Goal: Communication & Community: Answer question/provide support

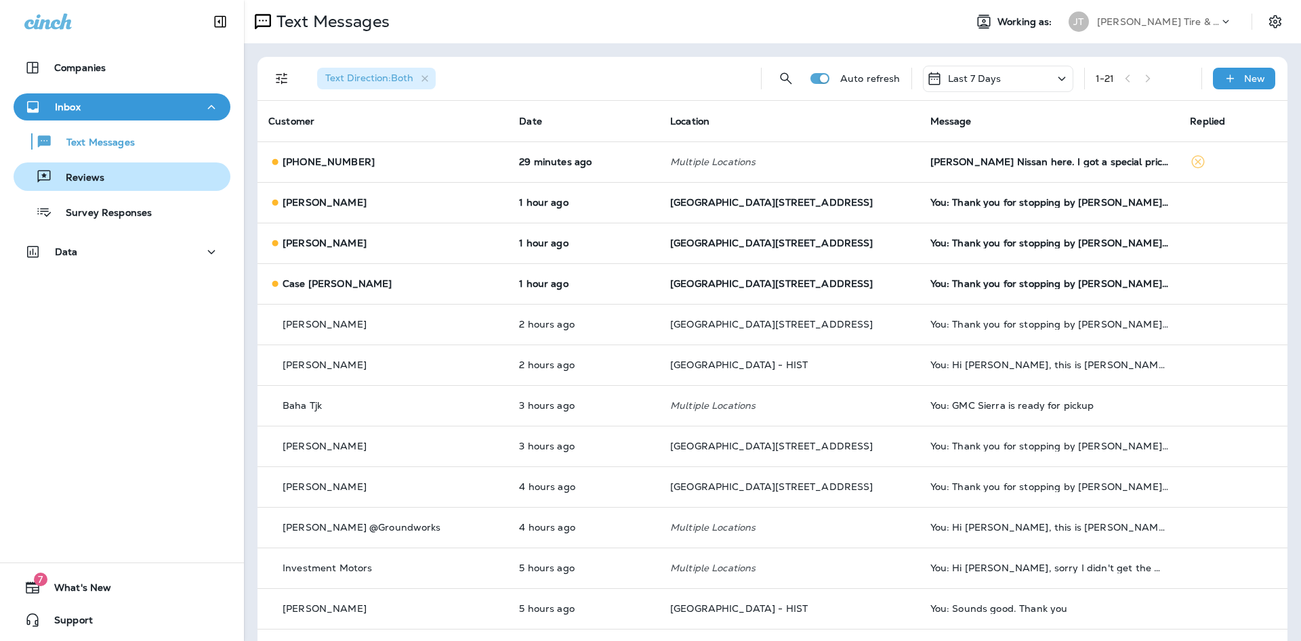
click at [97, 190] on button "Reviews" at bounding box center [122, 177] width 217 height 28
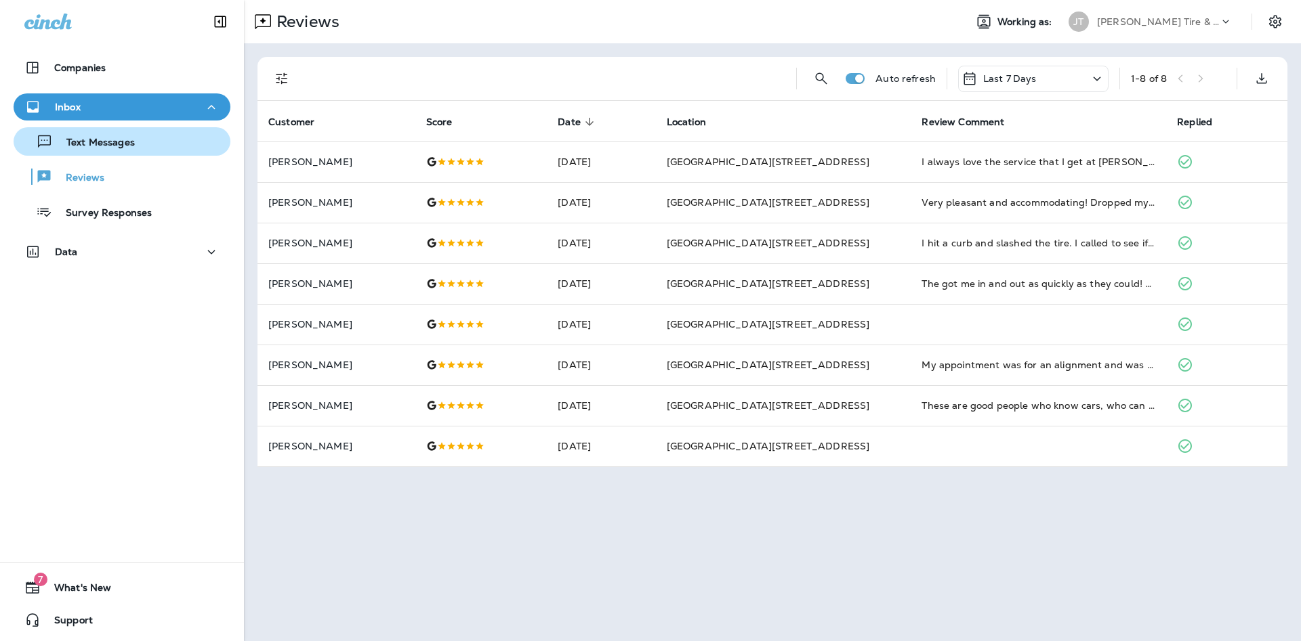
click at [123, 148] on p "Text Messages" at bounding box center [94, 143] width 82 height 13
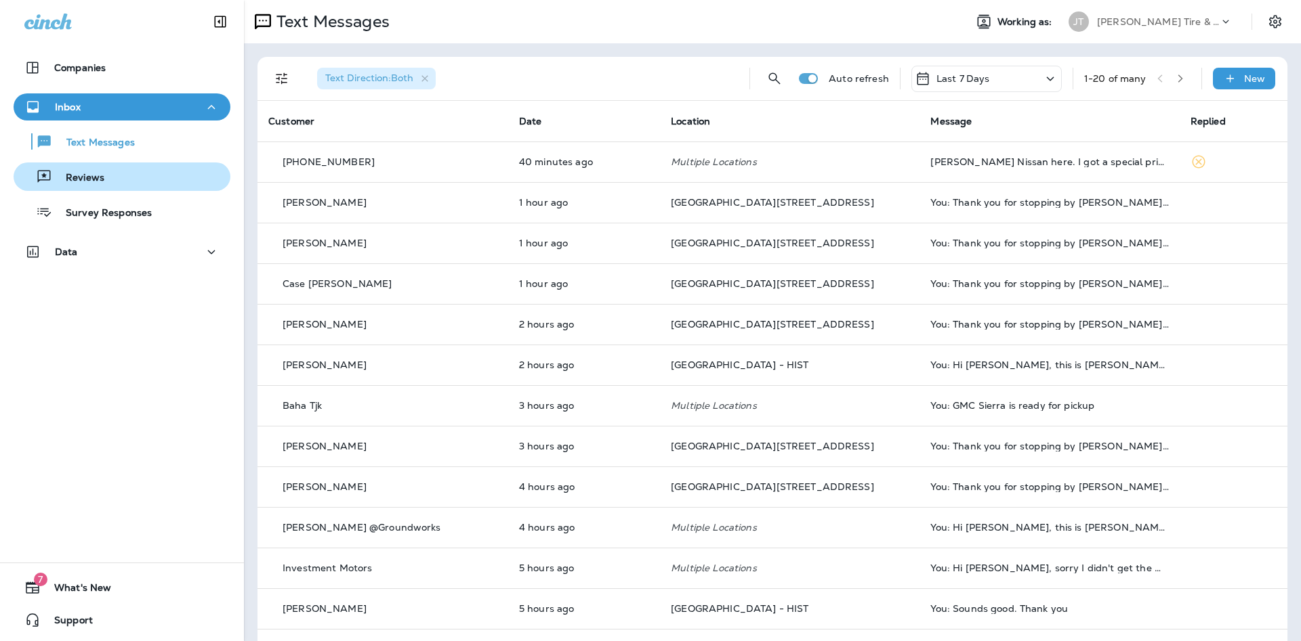
click at [125, 182] on div "Reviews" at bounding box center [122, 177] width 206 height 20
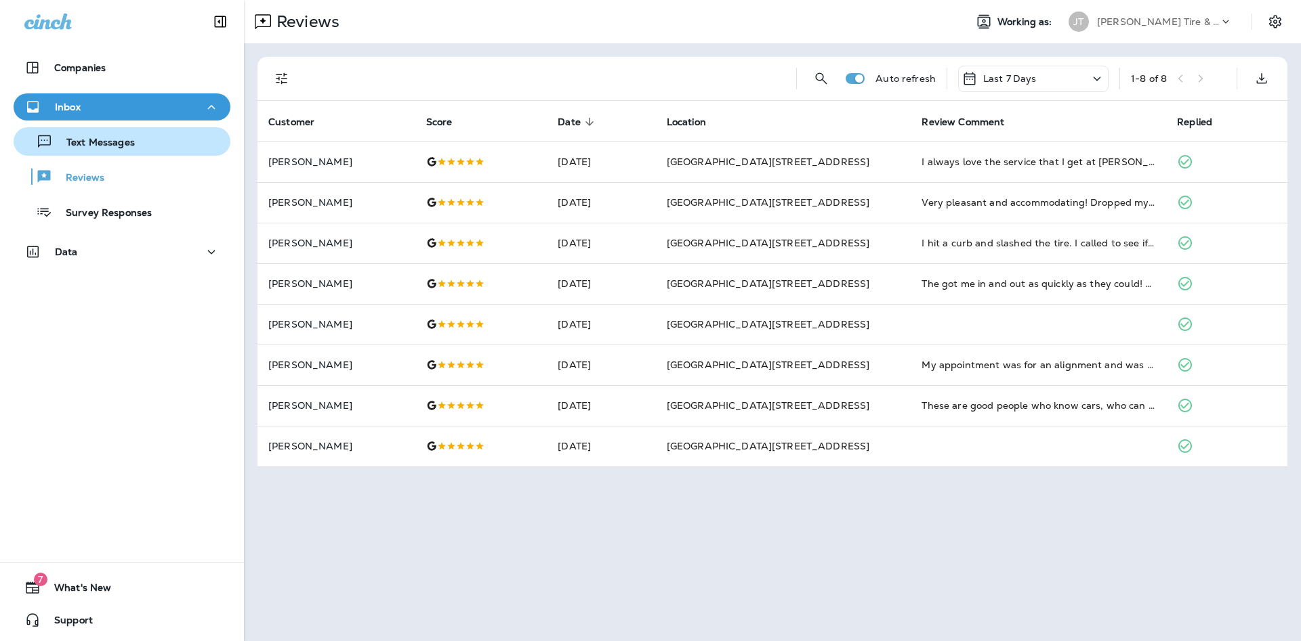
click at [119, 139] on p "Text Messages" at bounding box center [94, 143] width 82 height 13
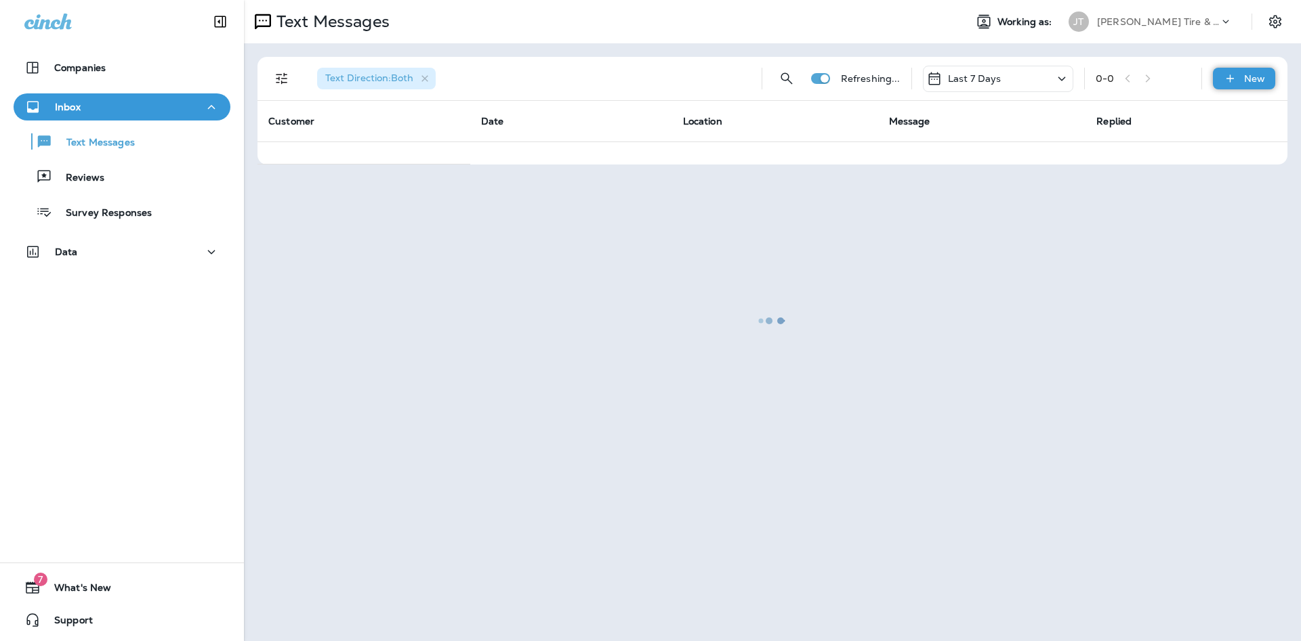
click at [1240, 79] on div "New" at bounding box center [1243, 79] width 62 height 22
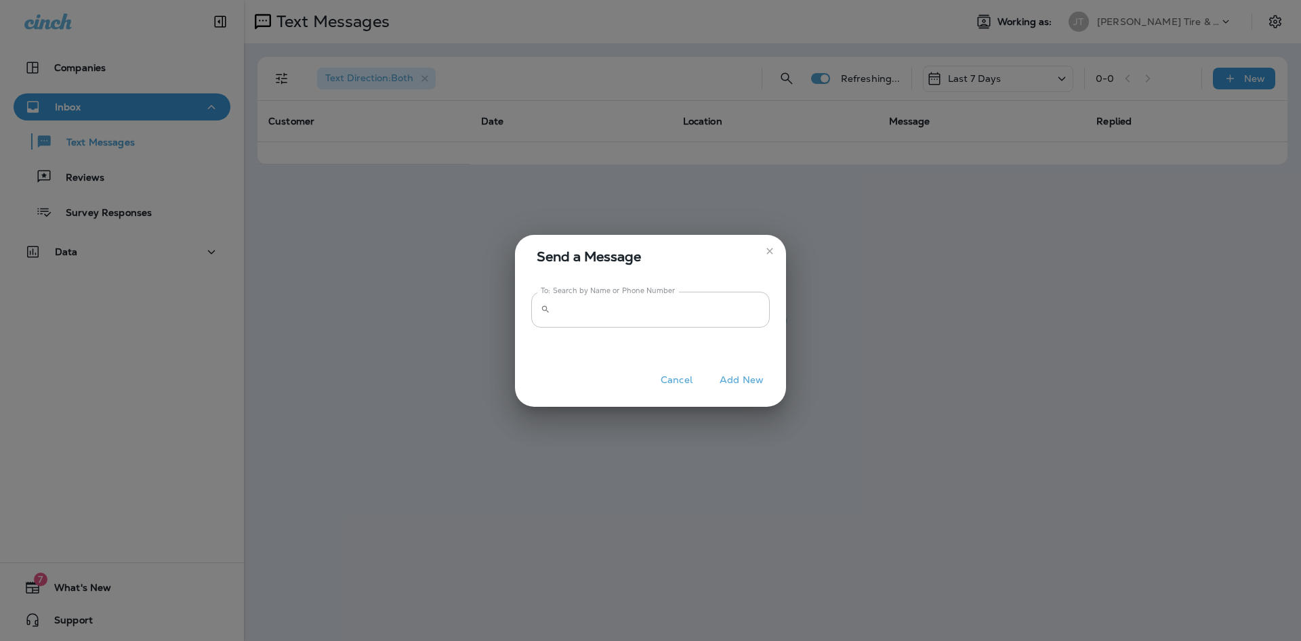
click at [750, 298] on input "To: Search by Name or Phone Number" at bounding box center [662, 310] width 214 height 36
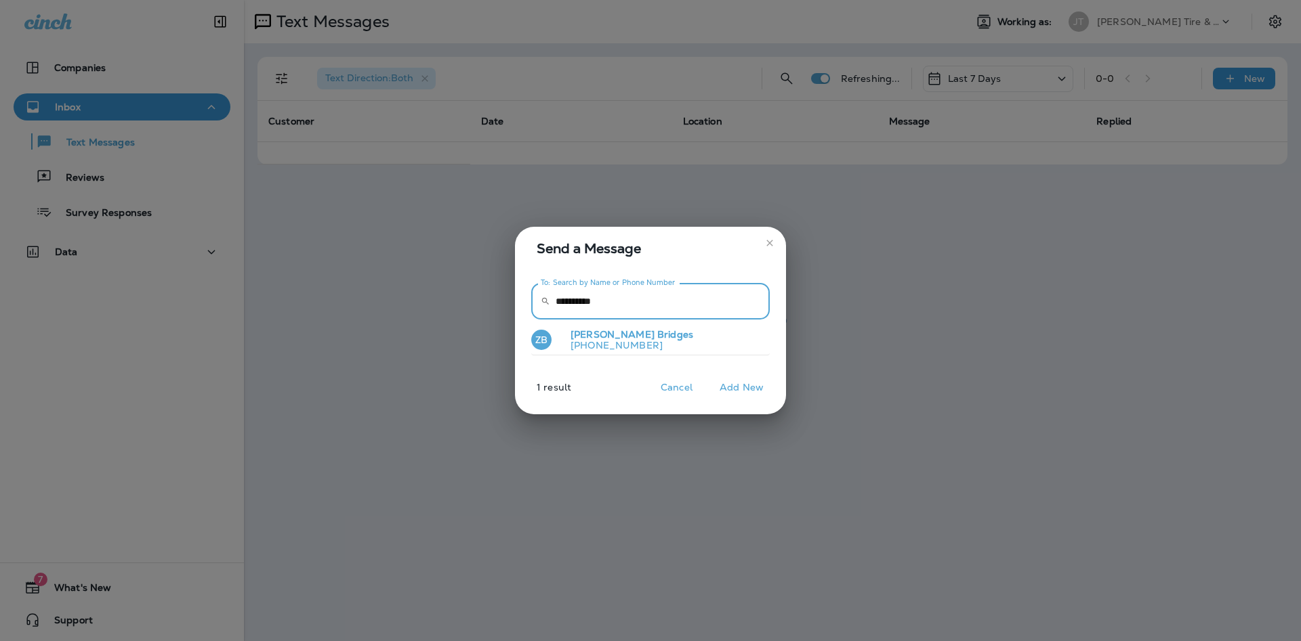
type input "**********"
click at [591, 340] on p "[PHONE_NUMBER]" at bounding box center [625, 345] width 133 height 11
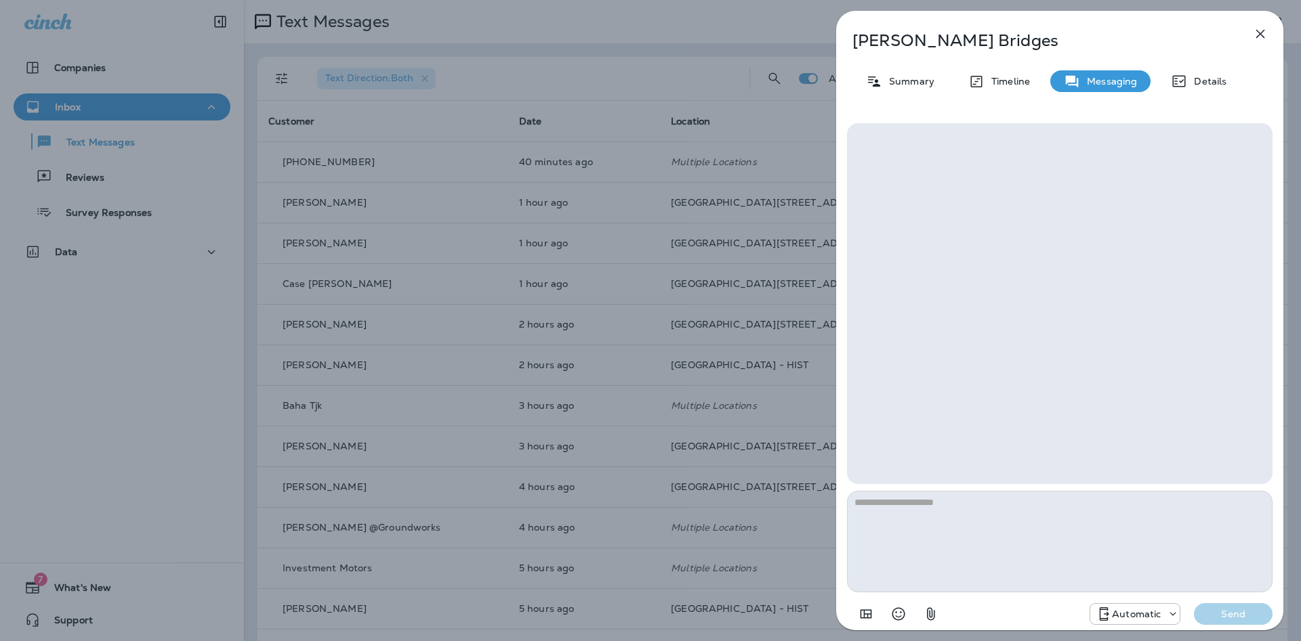
click at [1114, 612] on p "Automatic" at bounding box center [1136, 614] width 49 height 11
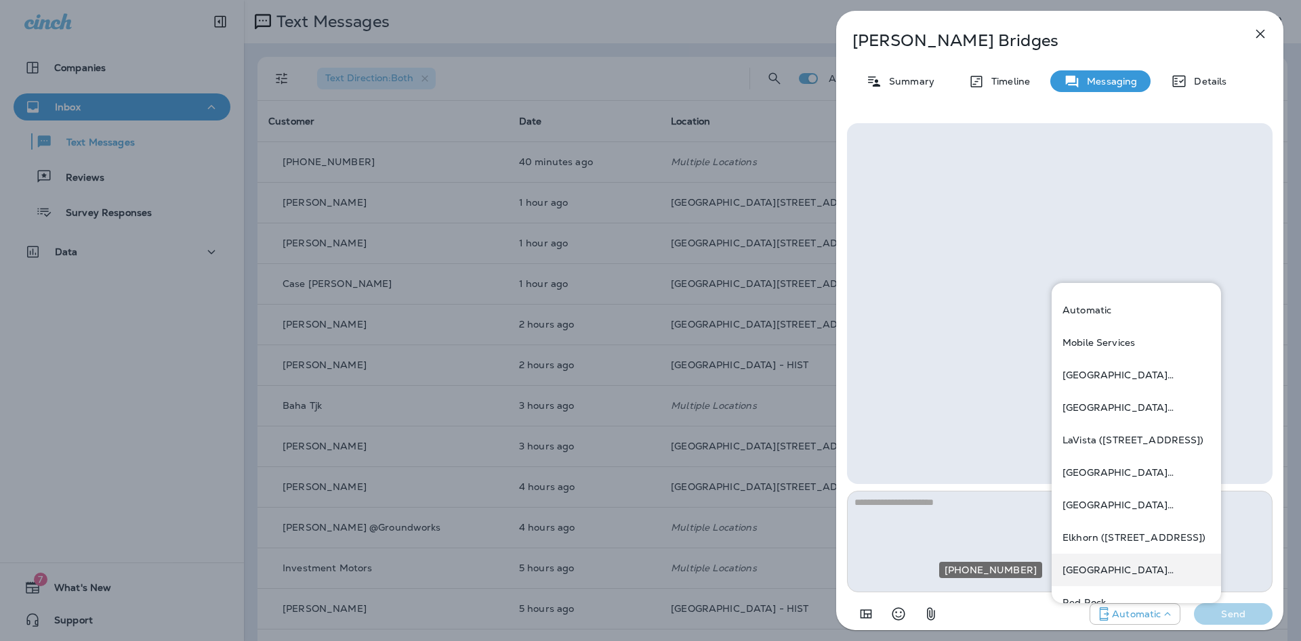
click at [1128, 559] on div "[GEOGRAPHIC_DATA][STREET_ADDRESS] ([STREET_ADDRESS])" at bounding box center [1135, 570] width 169 height 33
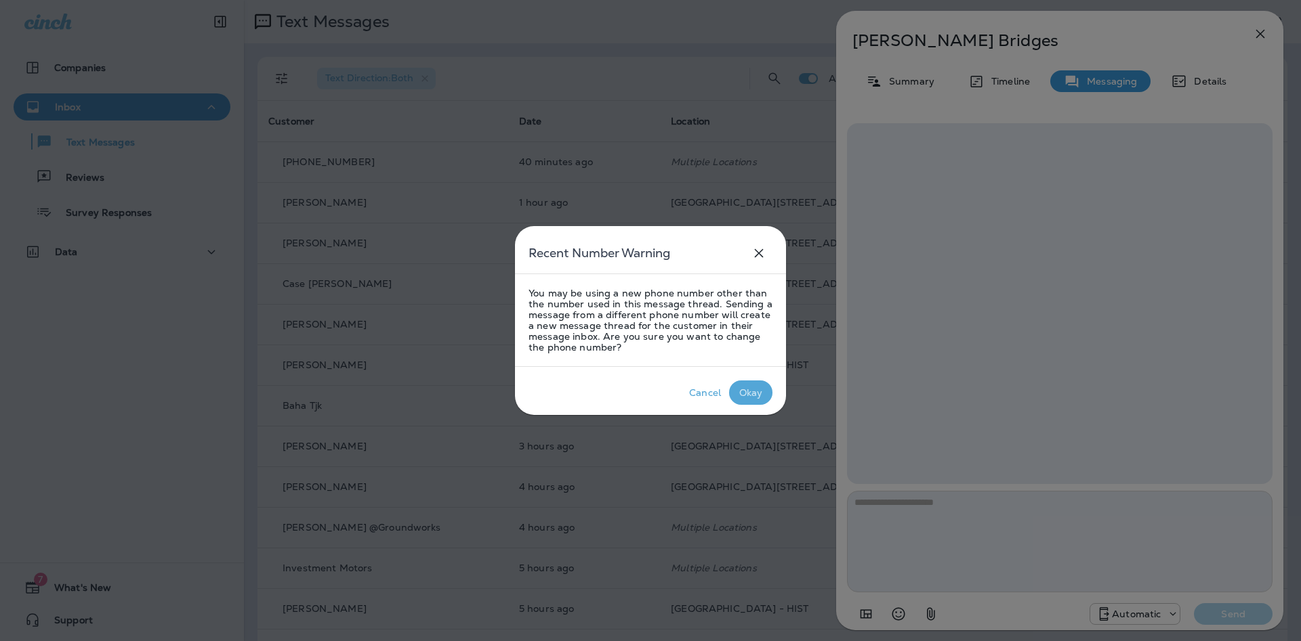
click at [771, 397] on button "Okay" at bounding box center [750, 393] width 43 height 24
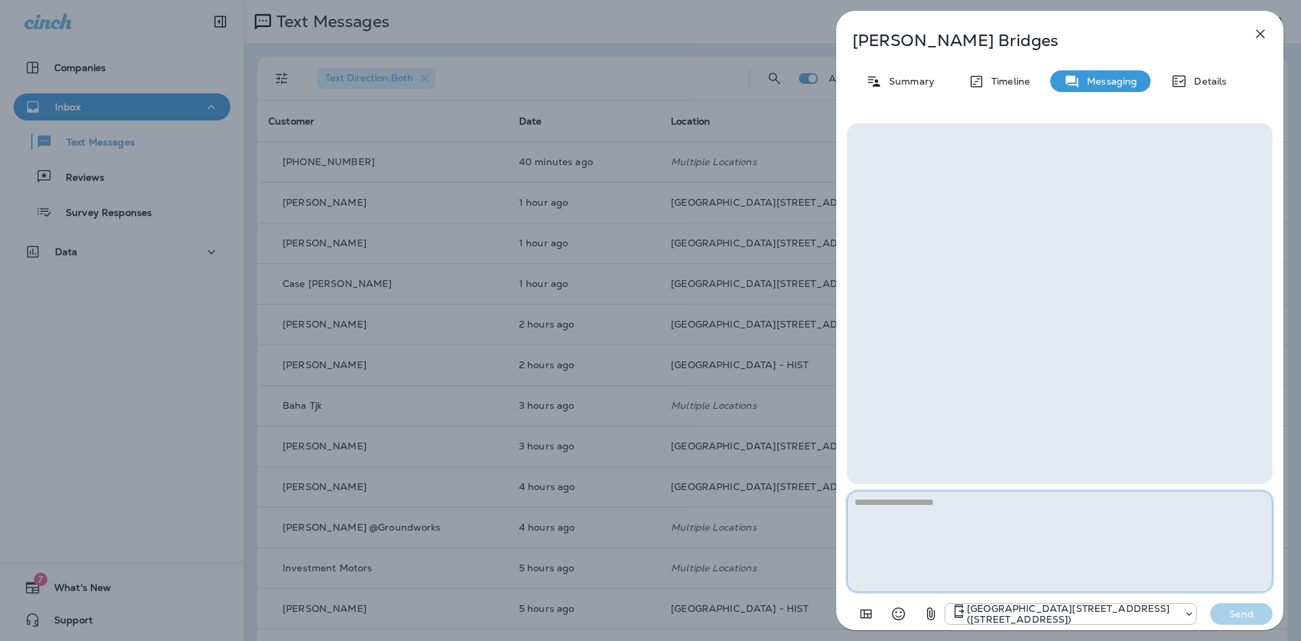
click at [957, 520] on textarea at bounding box center [1059, 542] width 425 height 102
type textarea "*"
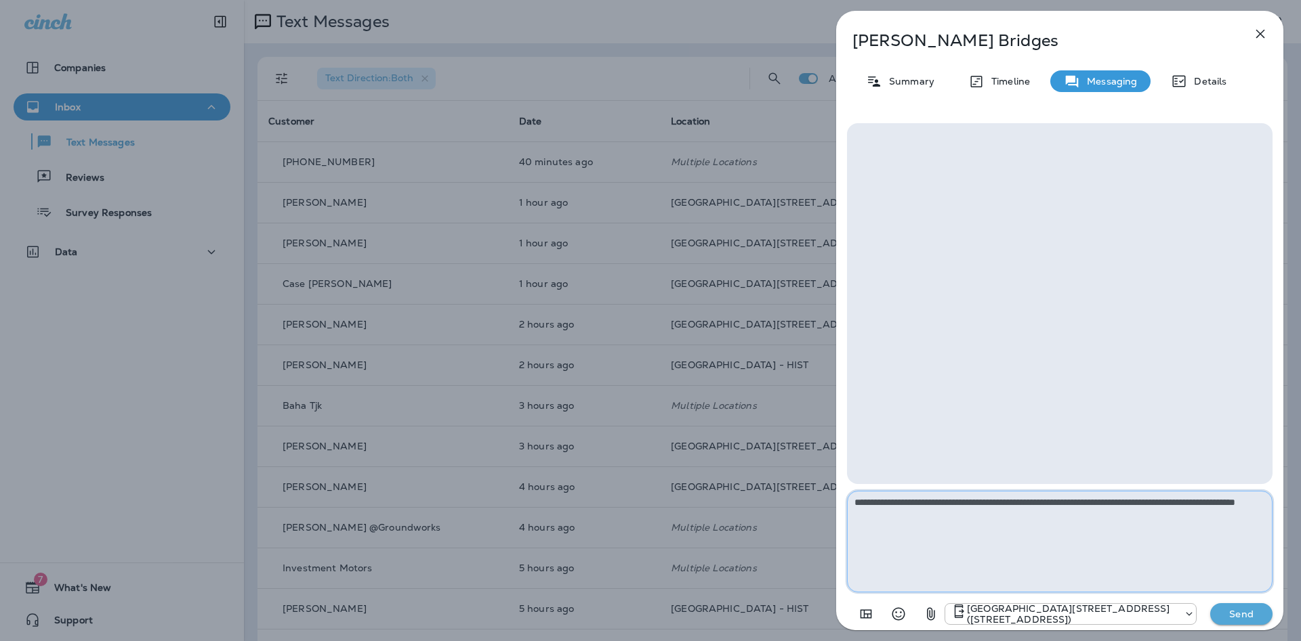
type textarea "**********"
click at [1210, 624] on button "Send" at bounding box center [1241, 615] width 62 height 22
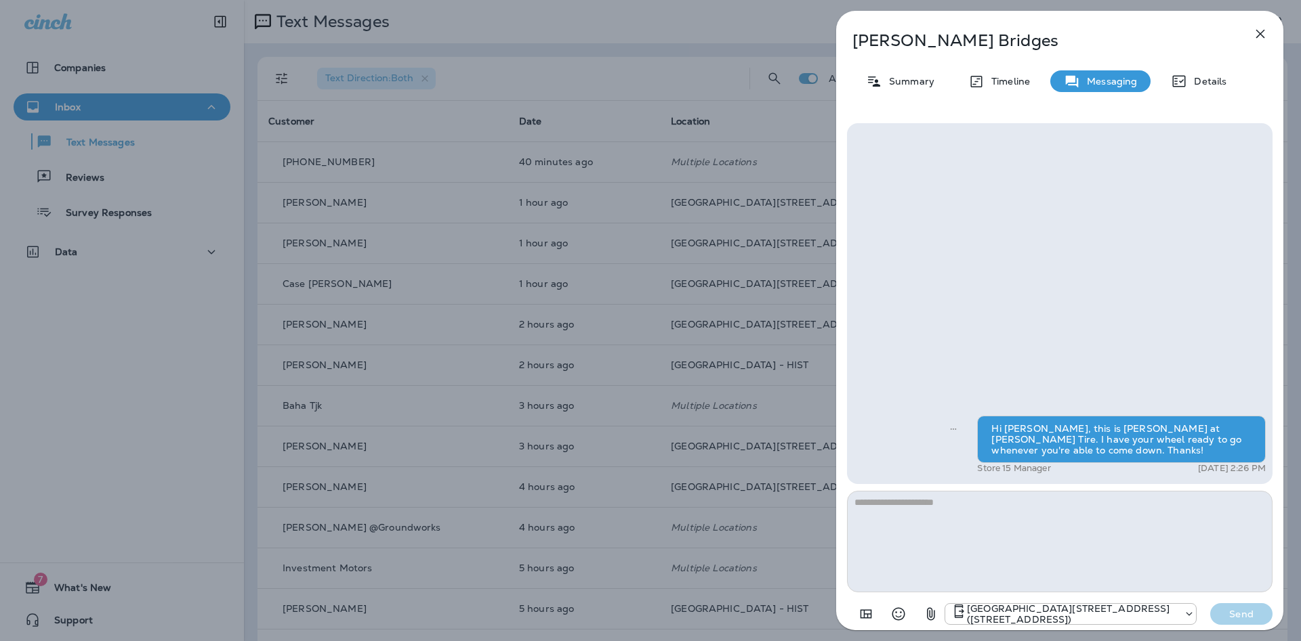
click at [362, 380] on div "[PERSON_NAME] Summary Timeline Messaging Details Hi [PERSON_NAME], this is [PER…" at bounding box center [650, 320] width 1301 height 641
